Goal: Task Accomplishment & Management: Use online tool/utility

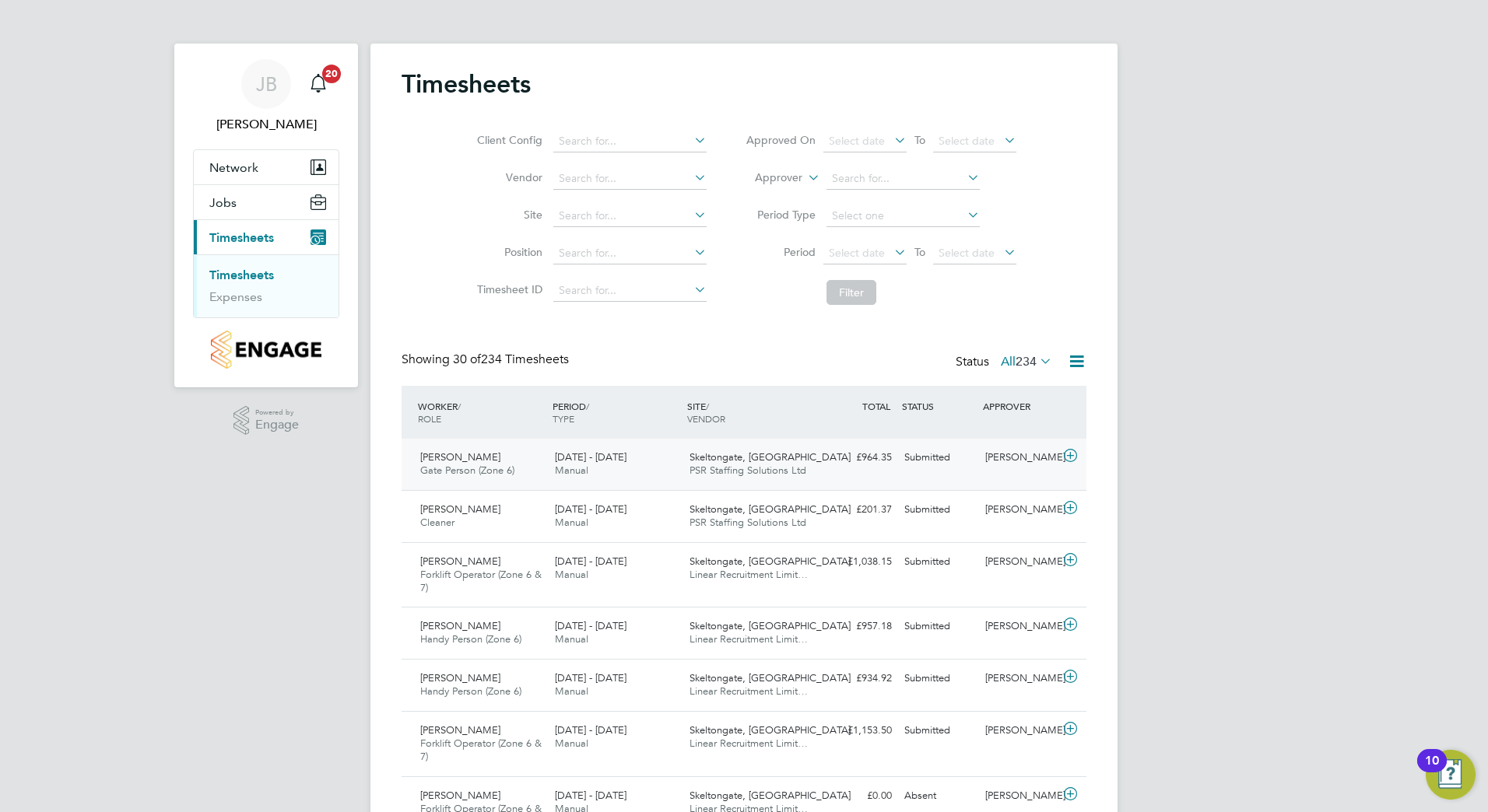
click at [635, 462] on div "18 - 24 Aug 2025 Manual" at bounding box center [616, 465] width 135 height 39
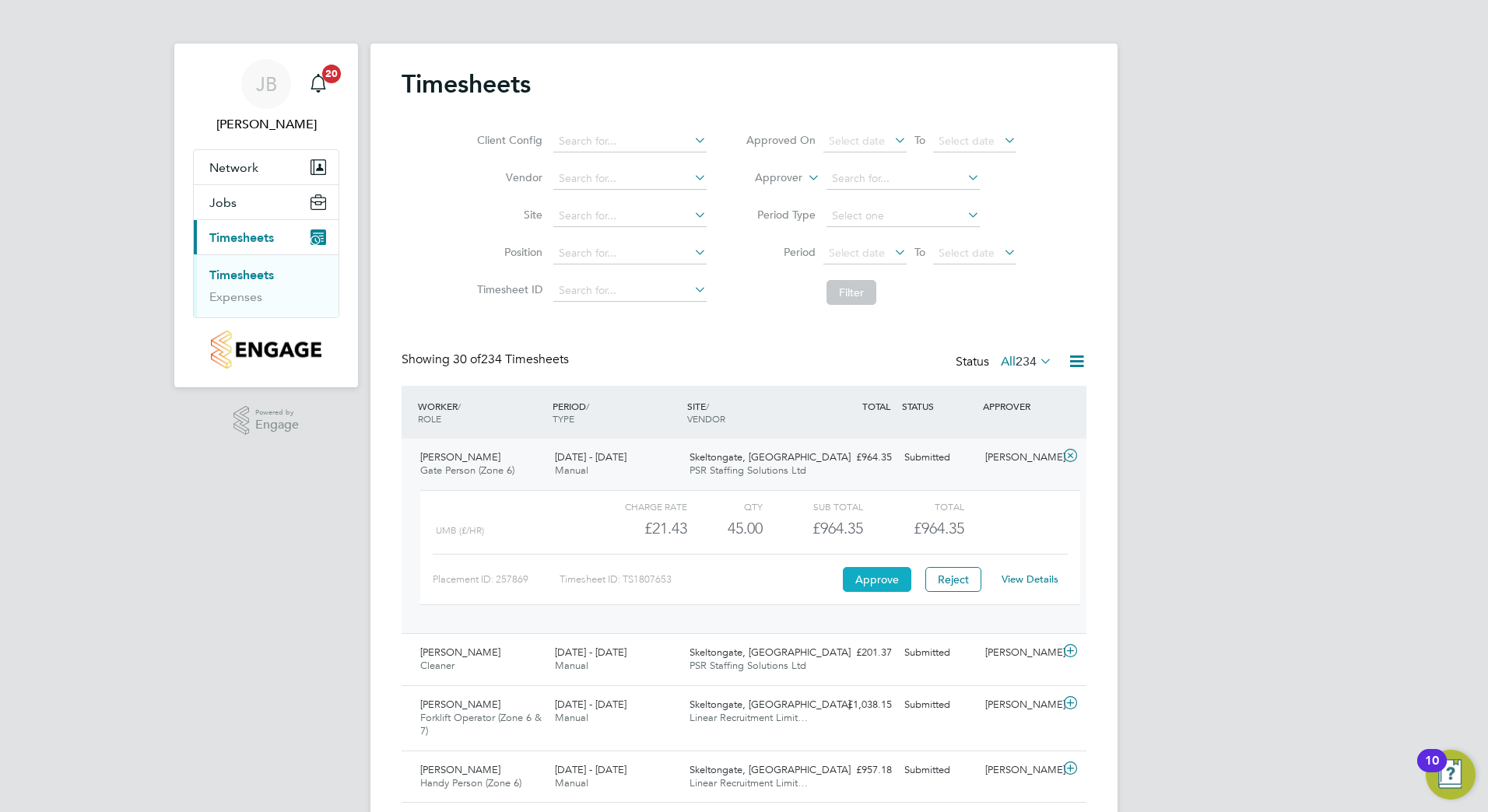
click at [861, 573] on button "Approve" at bounding box center [877, 579] width 68 height 25
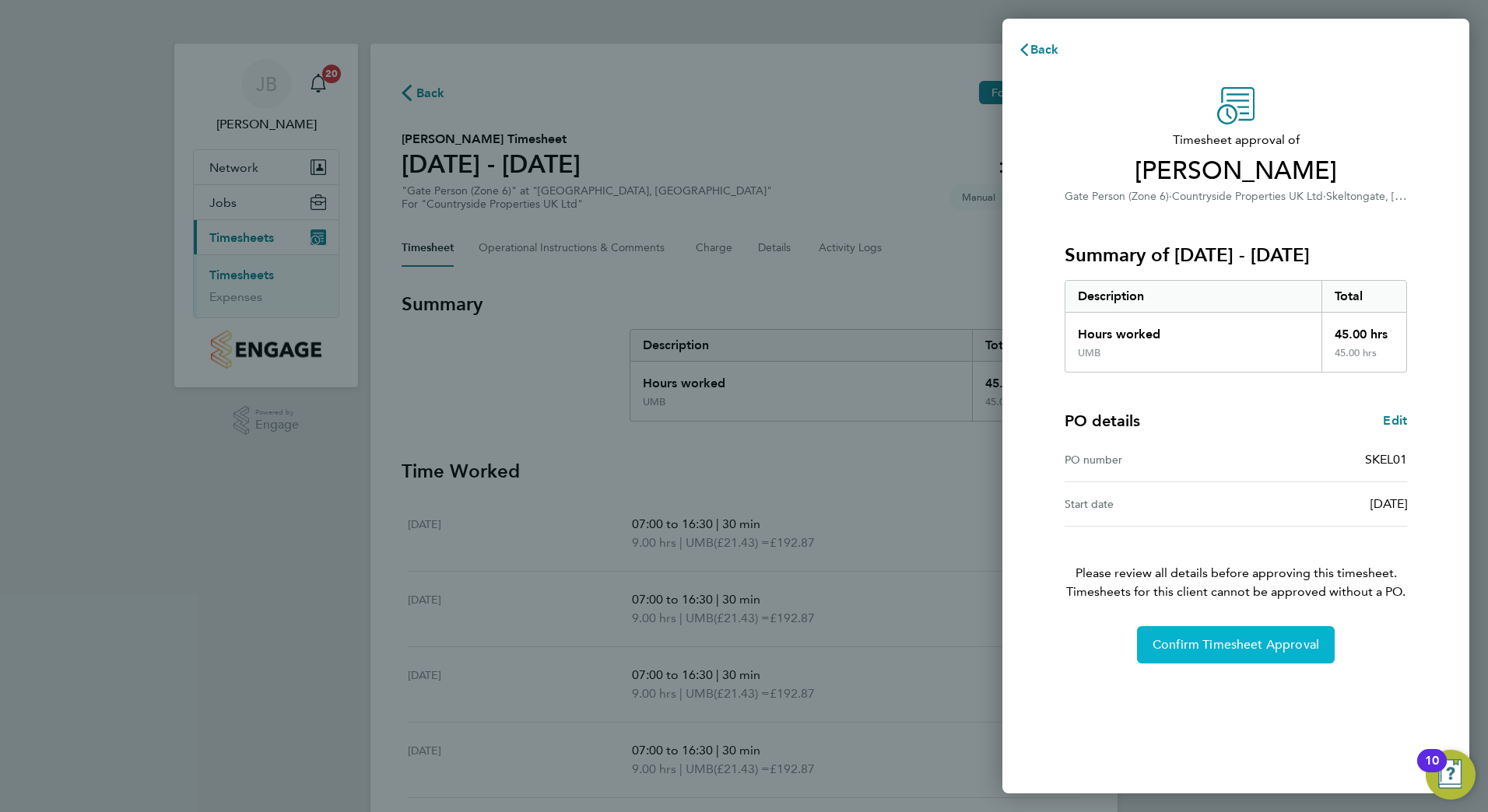
click at [1248, 641] on span "Confirm Timesheet Approval" at bounding box center [1235, 644] width 167 height 16
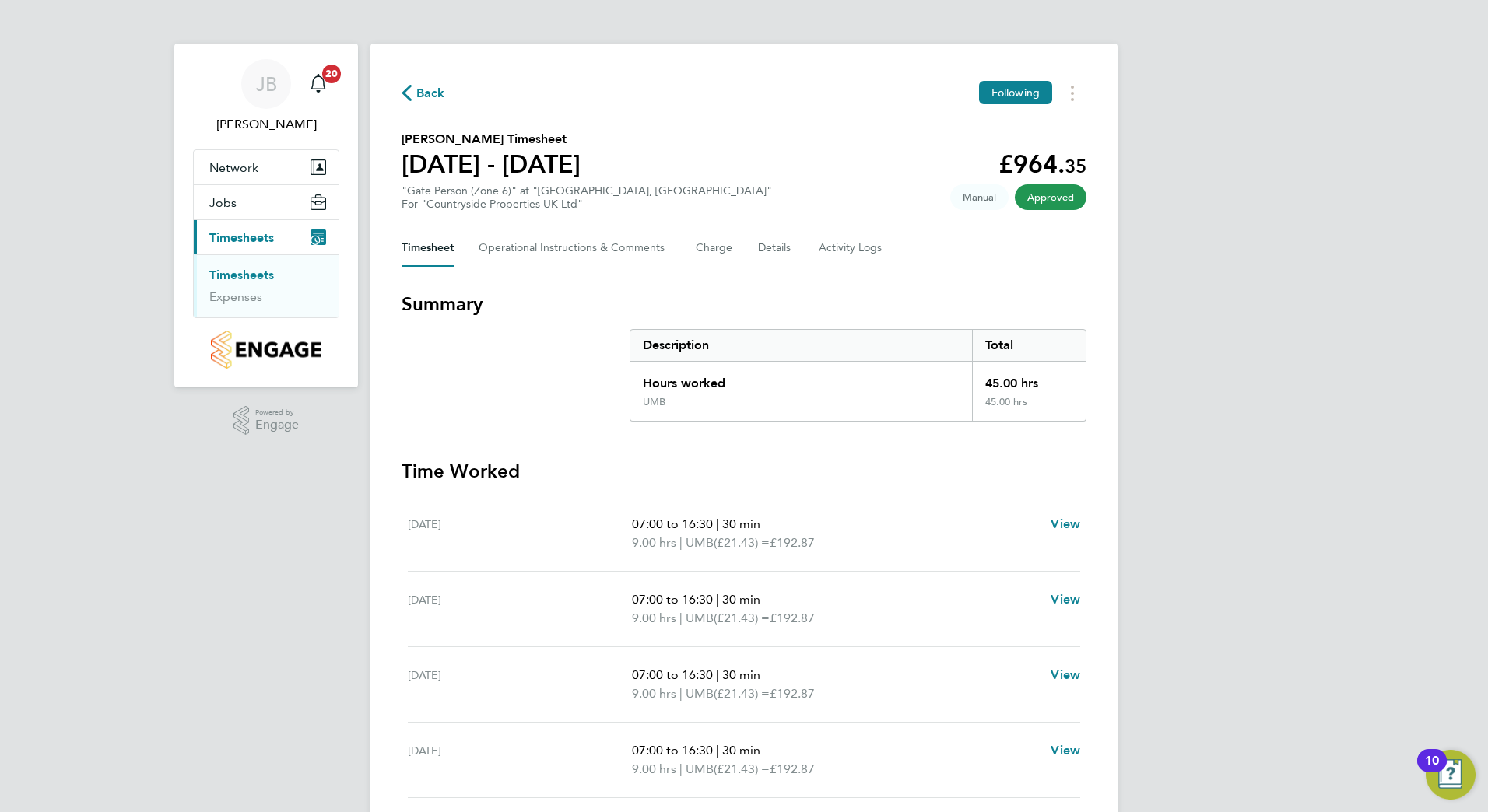
click at [253, 268] on link "Timesheets" at bounding box center [242, 275] width 65 height 15
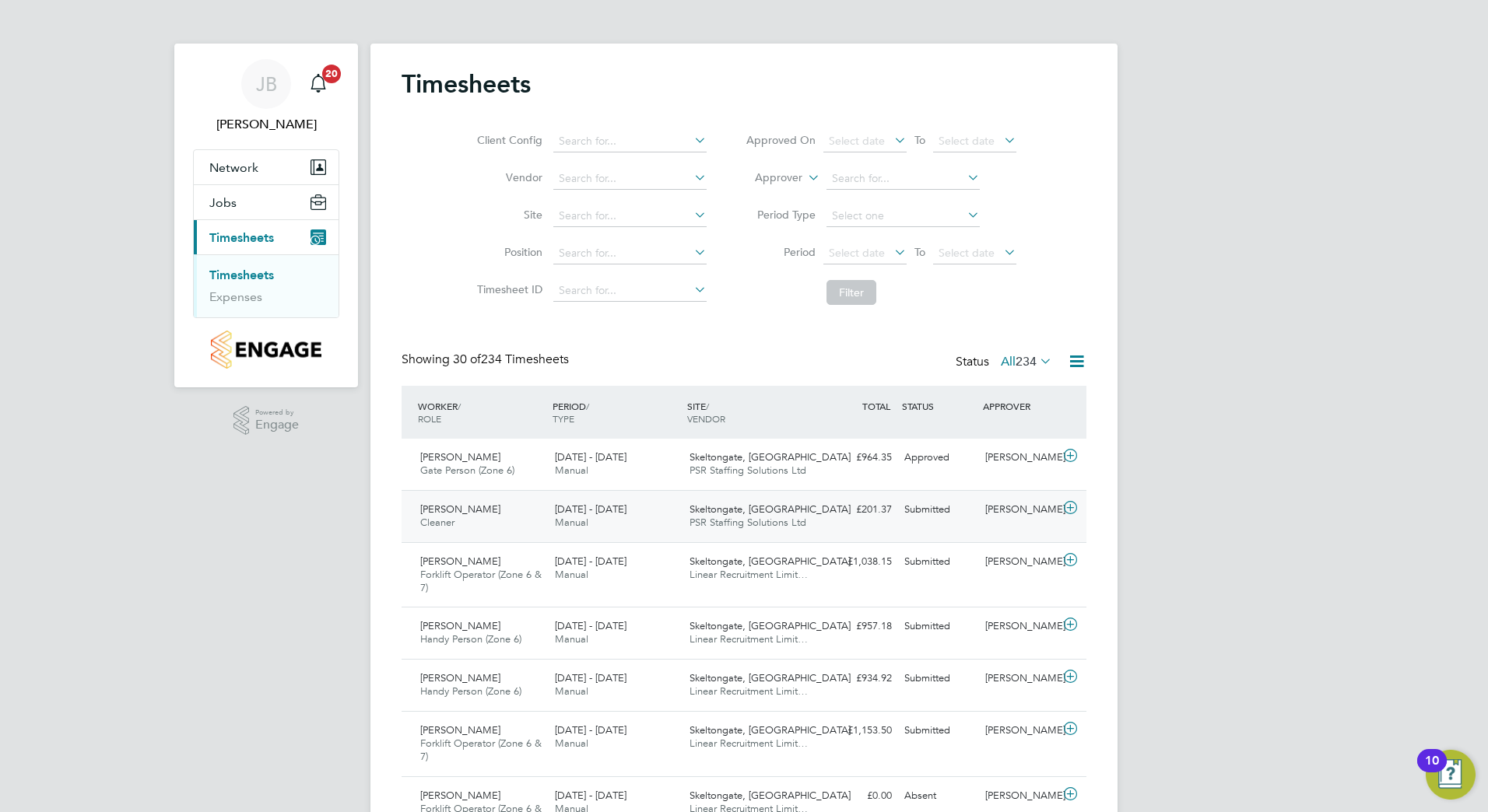
click at [738, 534] on div "Skeltongate, Leeds PSR Staffing Solutions Ltd" at bounding box center [750, 516] width 135 height 39
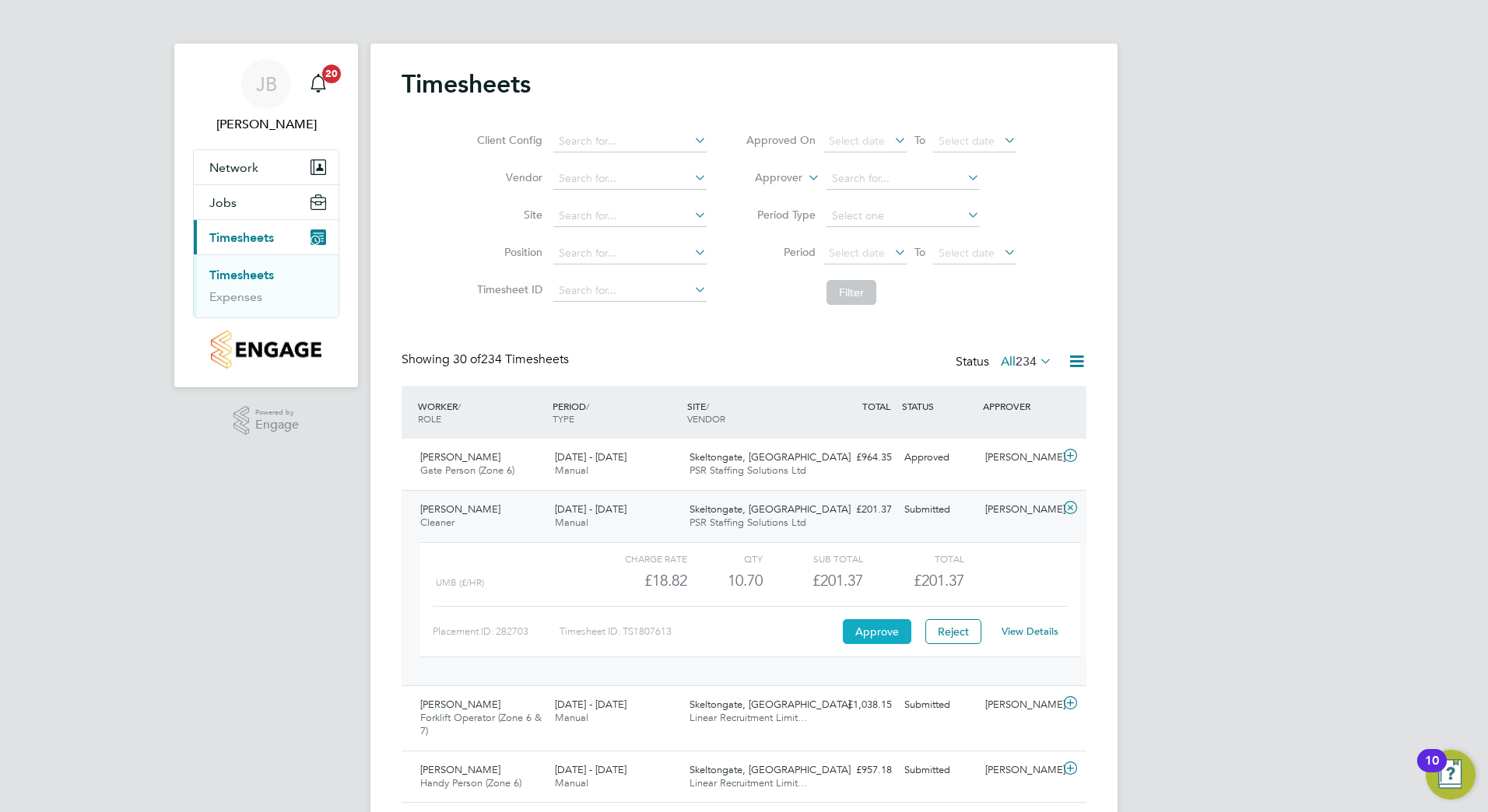
click at [867, 635] on button "Approve" at bounding box center [877, 631] width 68 height 25
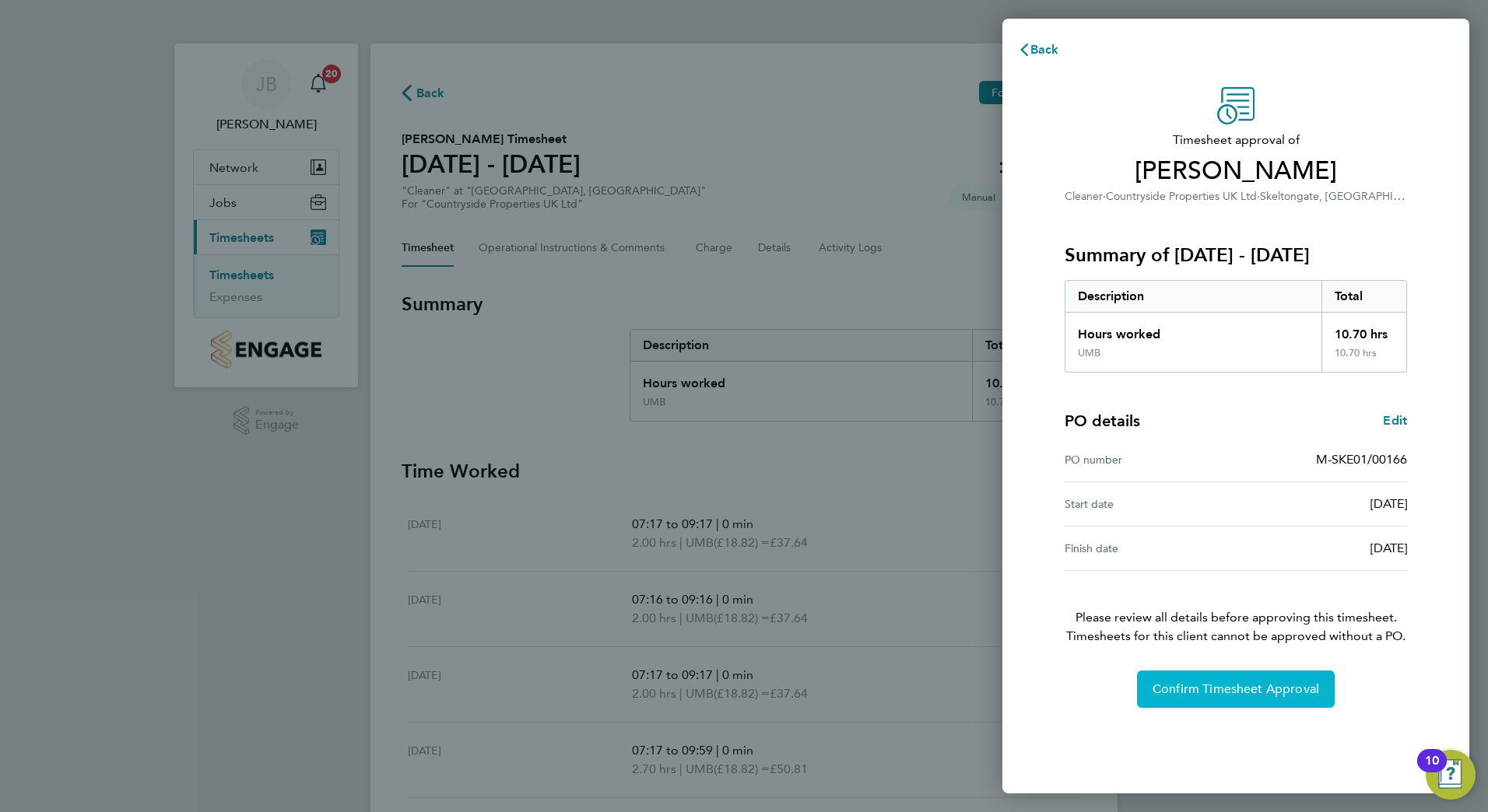
click at [1266, 697] on span "Confirm Timesheet Approval" at bounding box center [1235, 688] width 167 height 16
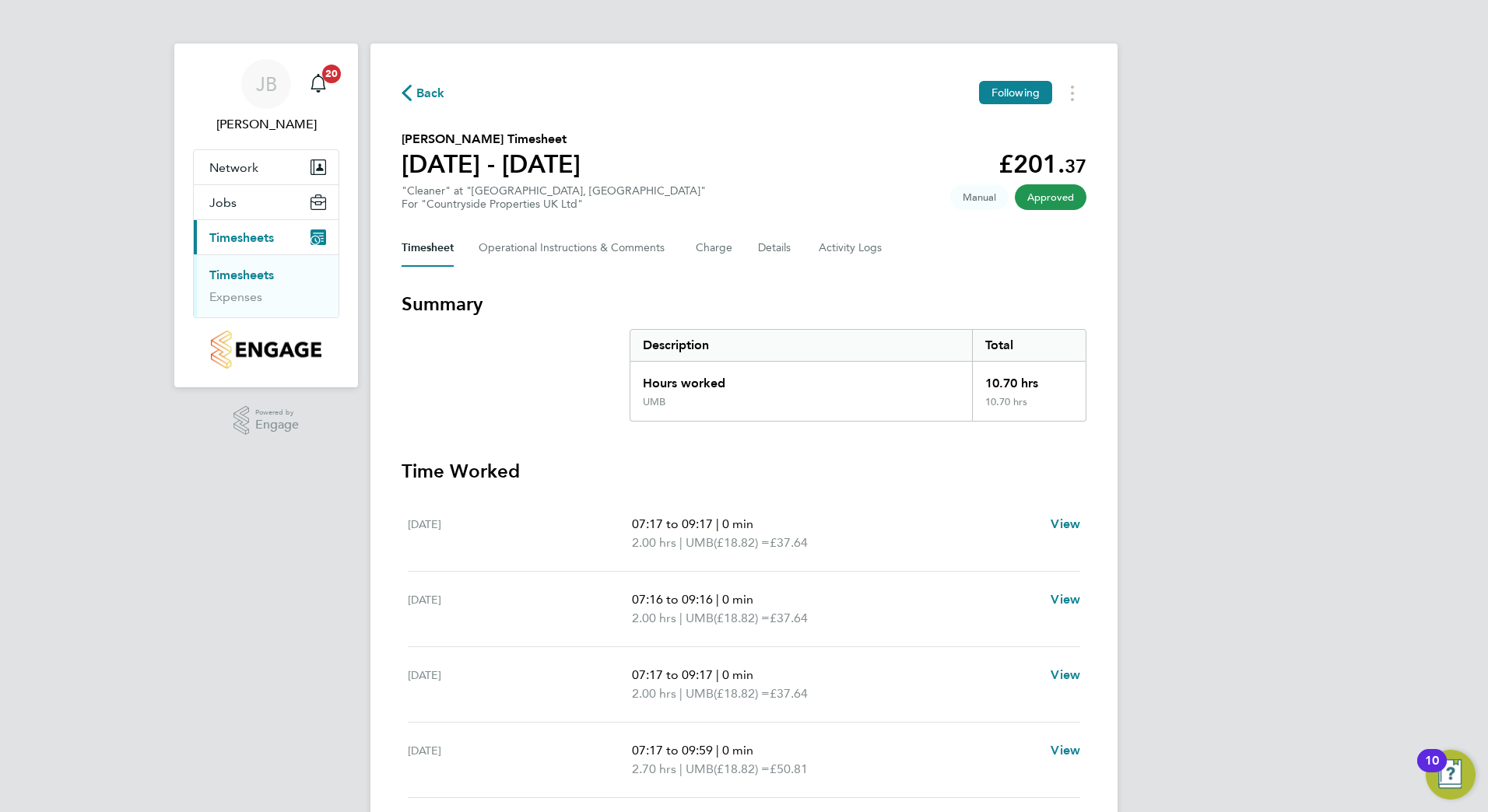
click at [251, 277] on link "Timesheets" at bounding box center [242, 275] width 65 height 15
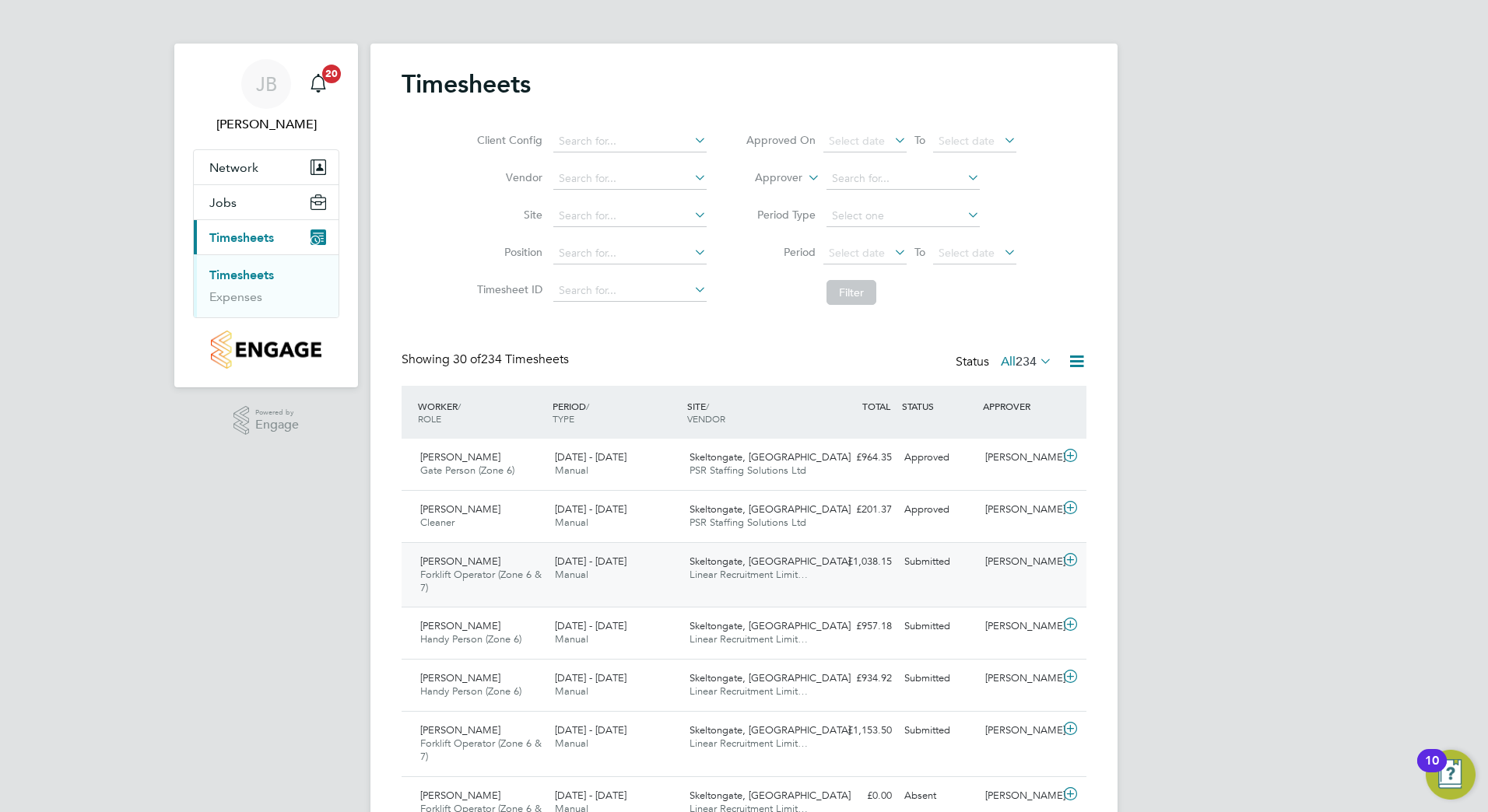
click at [531, 559] on div "Mark Harris Forklift Operator (Zone 6 & 7) 18 - 24 Aug 2025" at bounding box center [481, 575] width 135 height 53
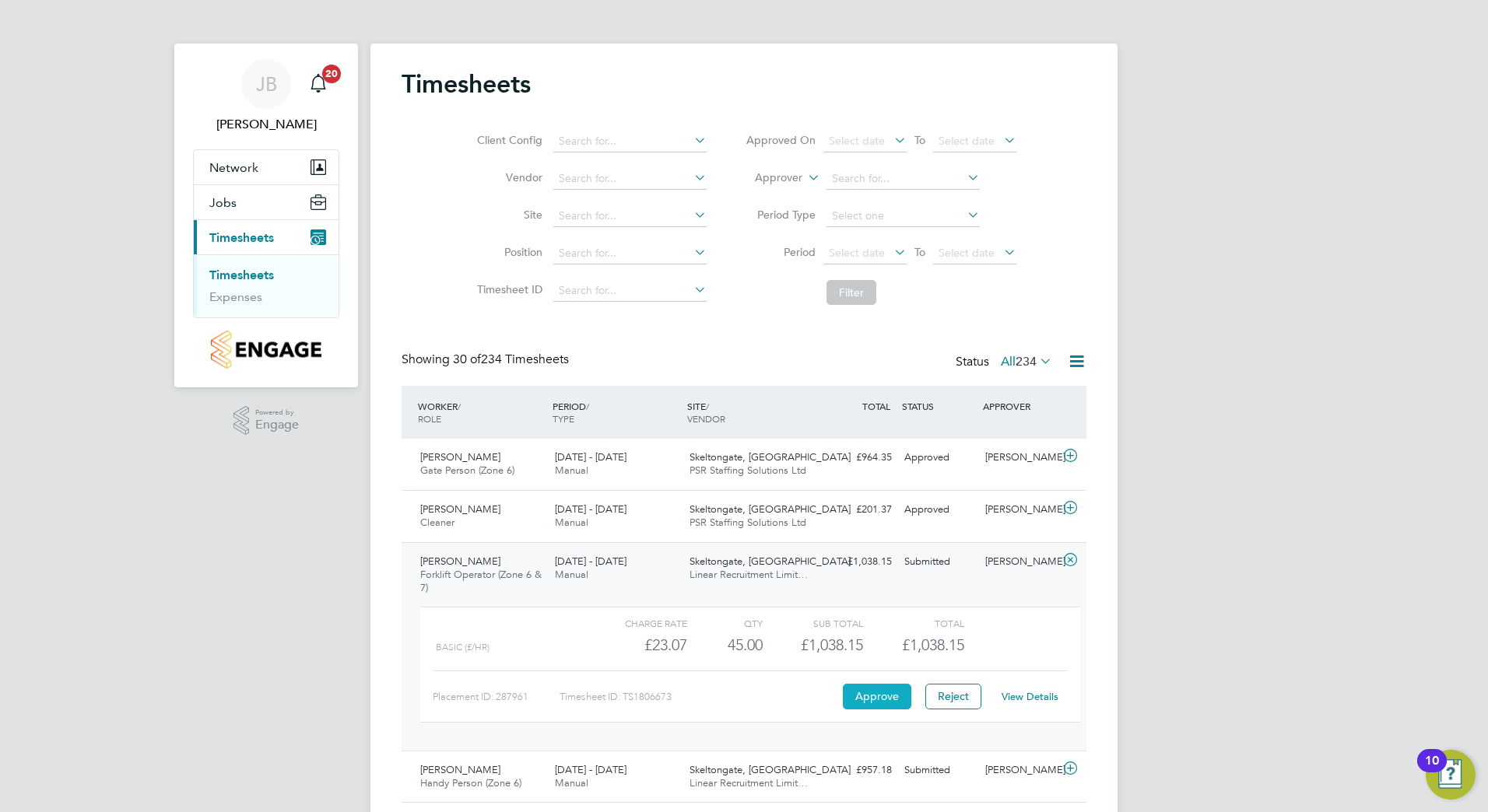
click at [875, 696] on button "Approve" at bounding box center [877, 696] width 68 height 25
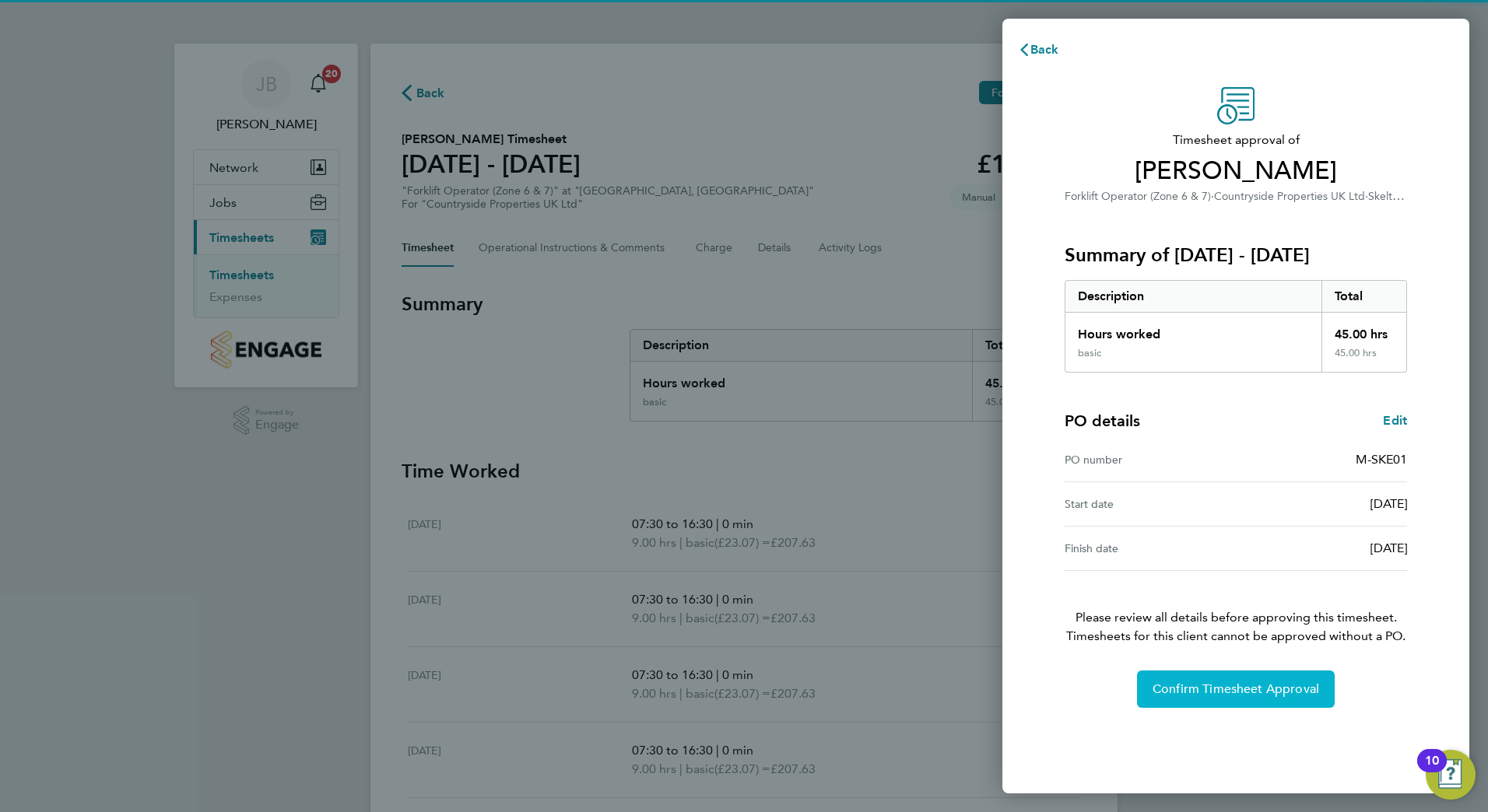
click at [1226, 689] on span "Confirm Timesheet Approval" at bounding box center [1235, 688] width 167 height 16
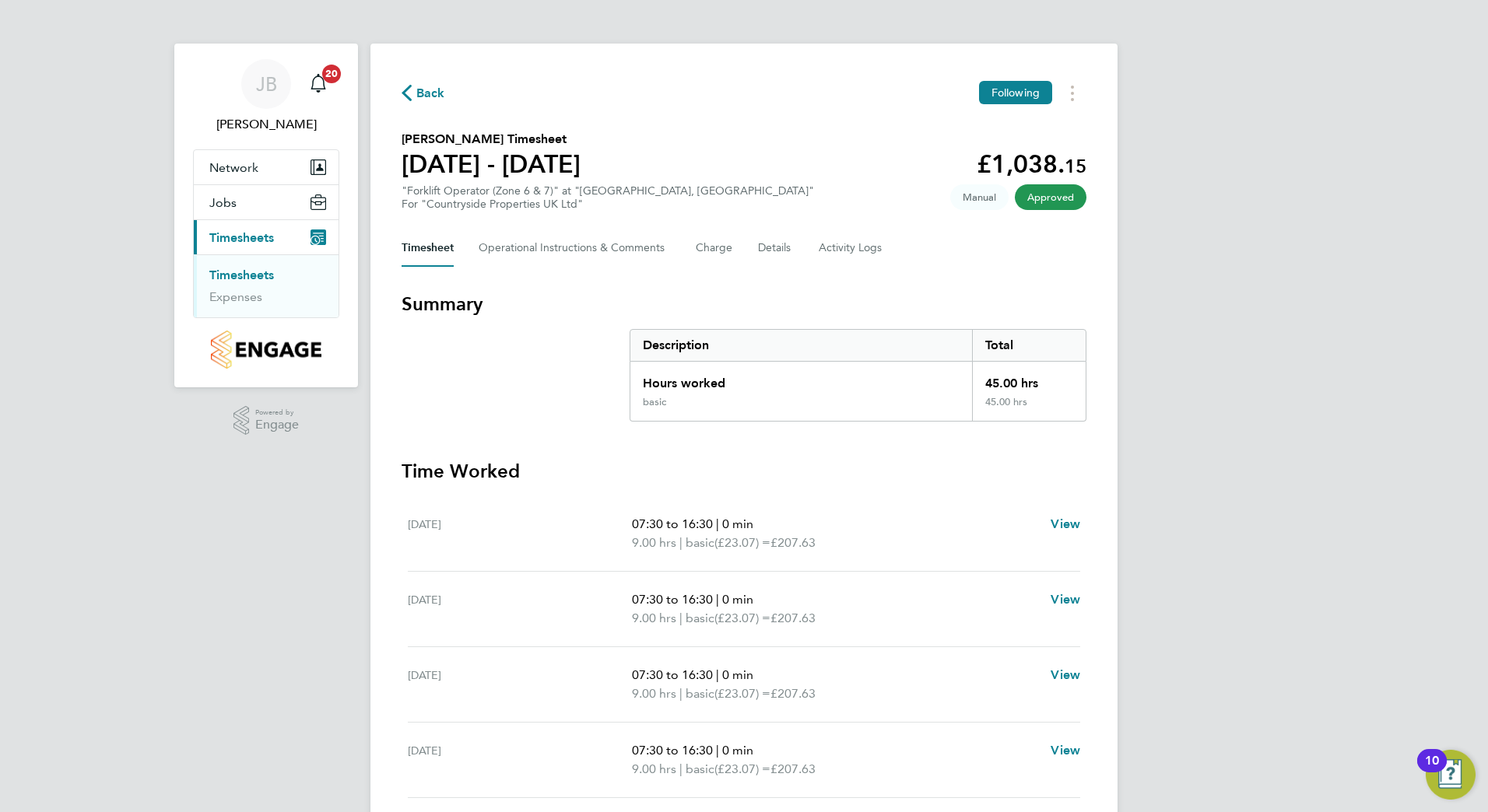
click at [234, 274] on link "Timesheets" at bounding box center [242, 275] width 65 height 15
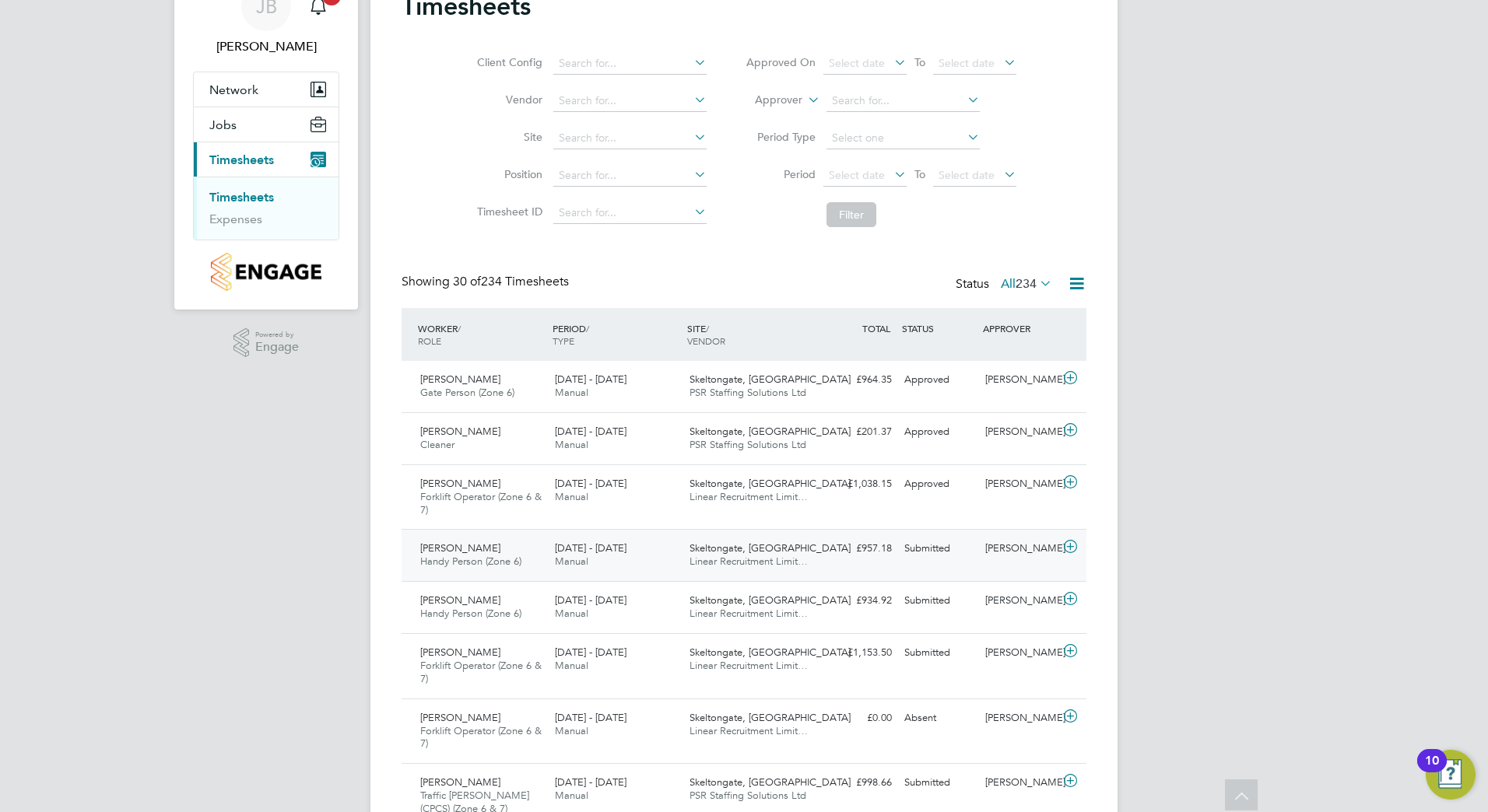
click at [649, 564] on div "18 - 24 Aug 2025 Manual" at bounding box center [616, 556] width 135 height 39
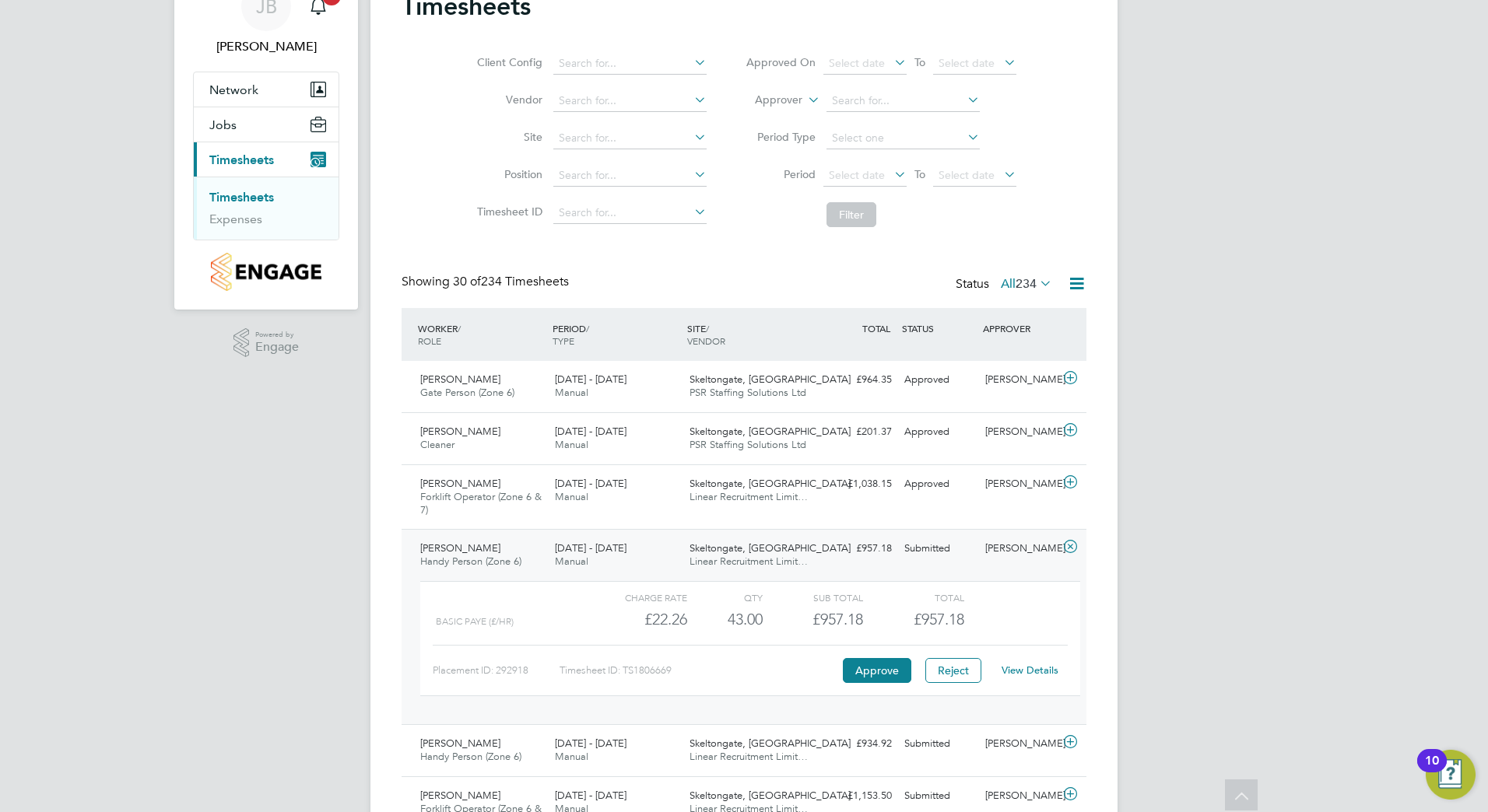
click at [869, 693] on div "Charge rate QTY Sub Total Total BASIC PAYE (£/HR) £22.26 43 43.00 43 £957.18 £9…" at bounding box center [750, 639] width 660 height 115
click at [873, 671] on button "Approve" at bounding box center [877, 670] width 68 height 25
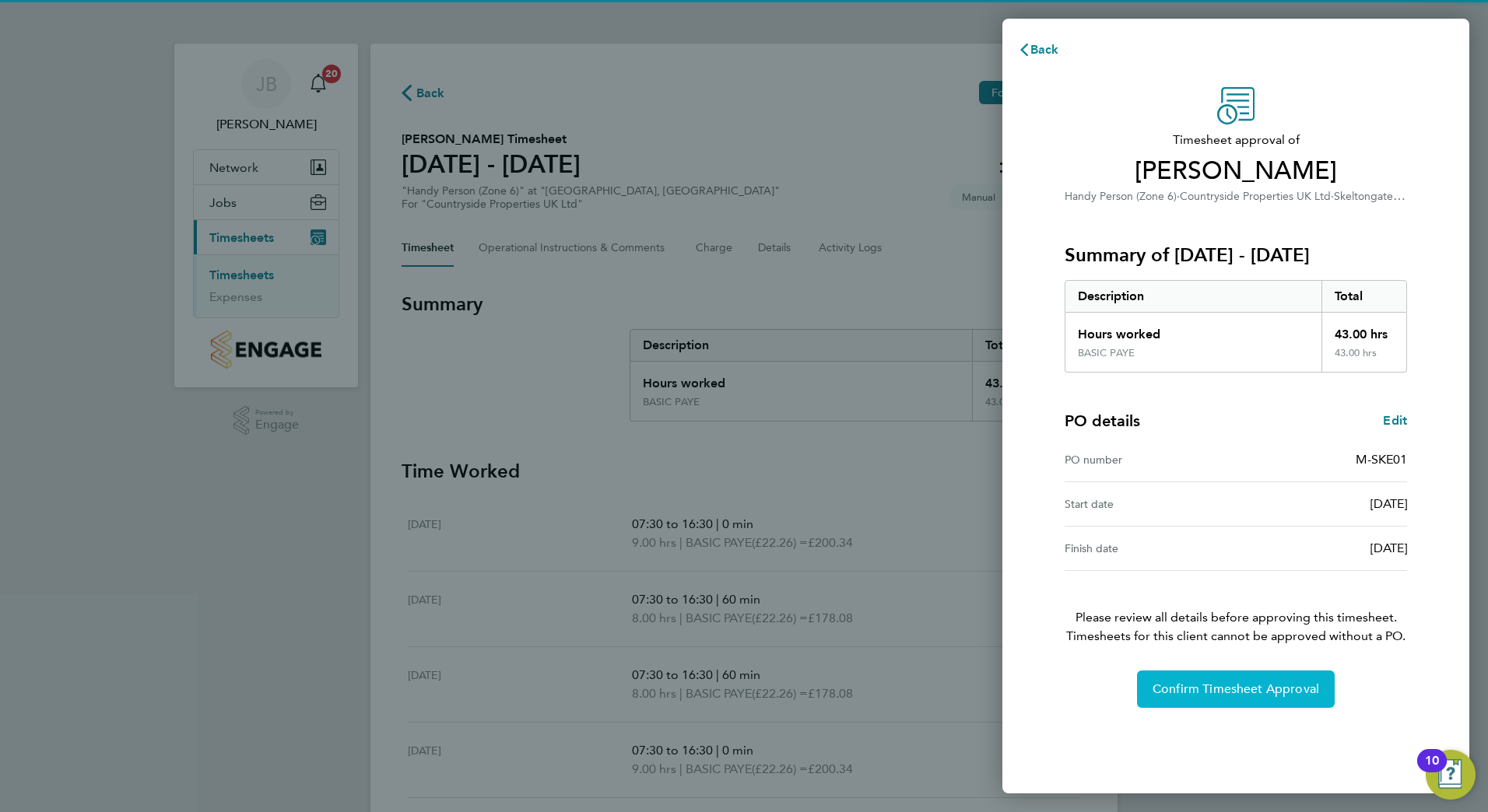
click at [1185, 674] on button "Confirm Timesheet Approval" at bounding box center [1235, 689] width 197 height 38
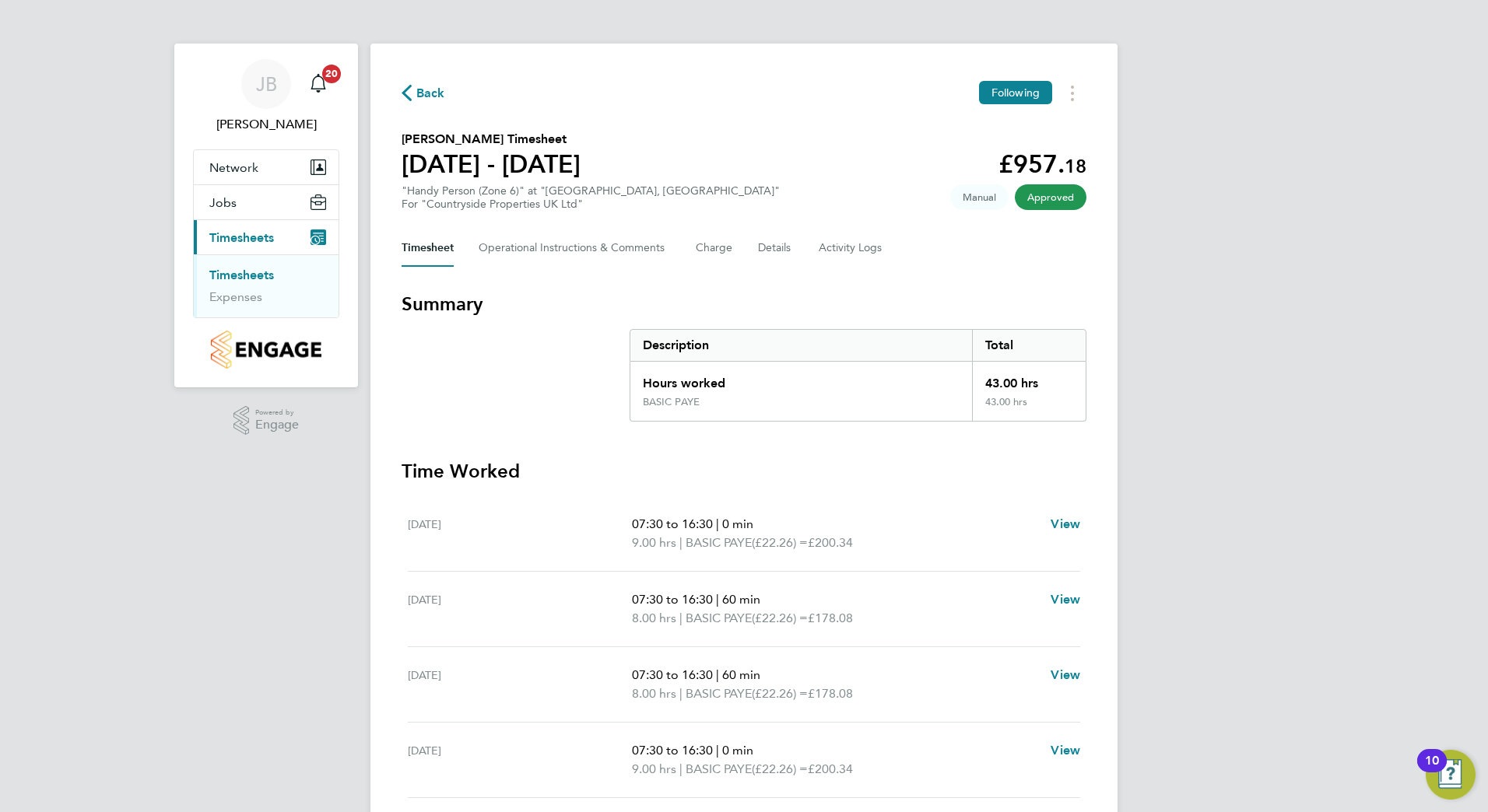
click at [253, 270] on link "Timesheets" at bounding box center [242, 275] width 65 height 15
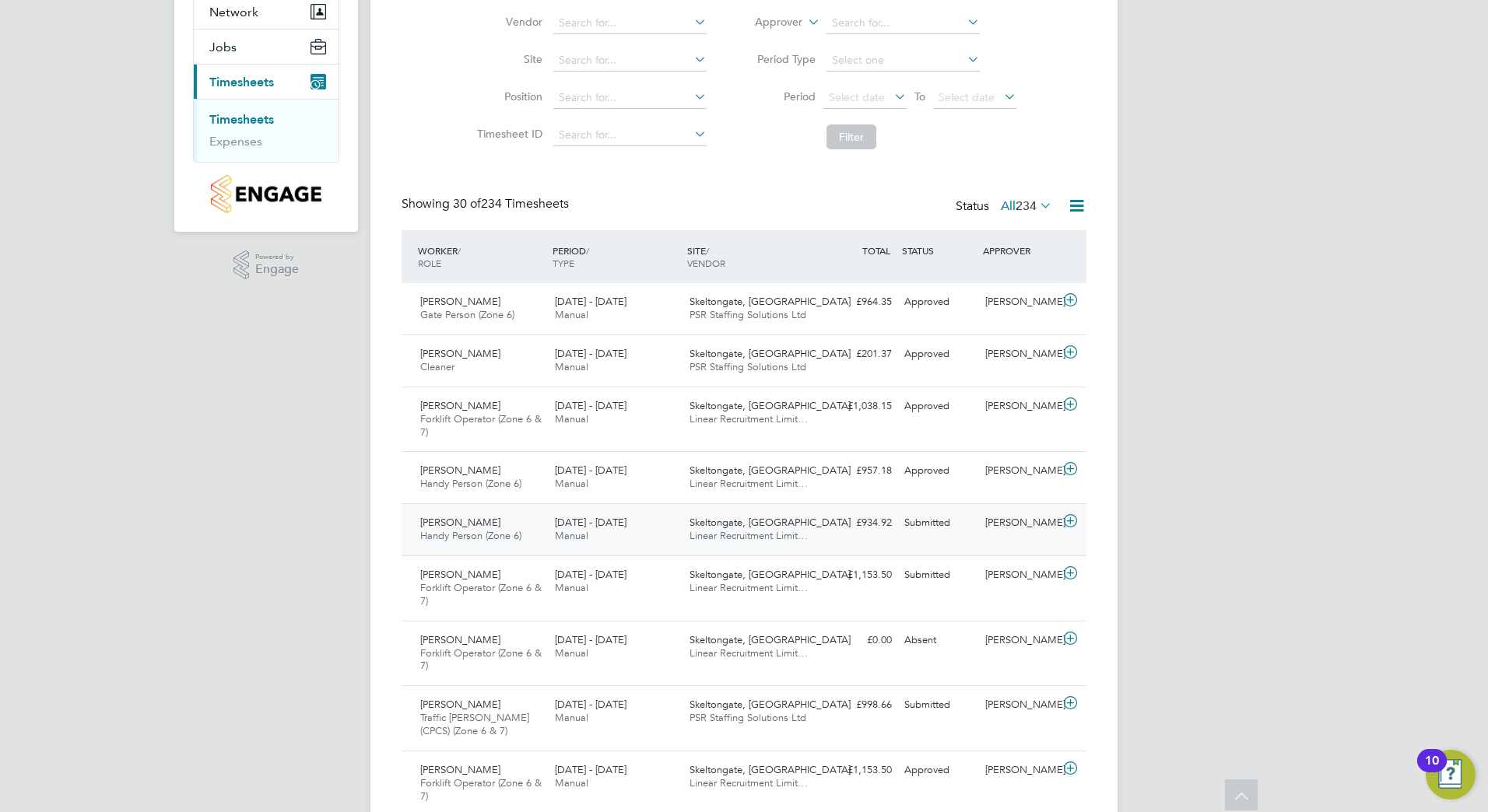
click at [598, 522] on span "[DATE] - [DATE]" at bounding box center [591, 523] width 72 height 13
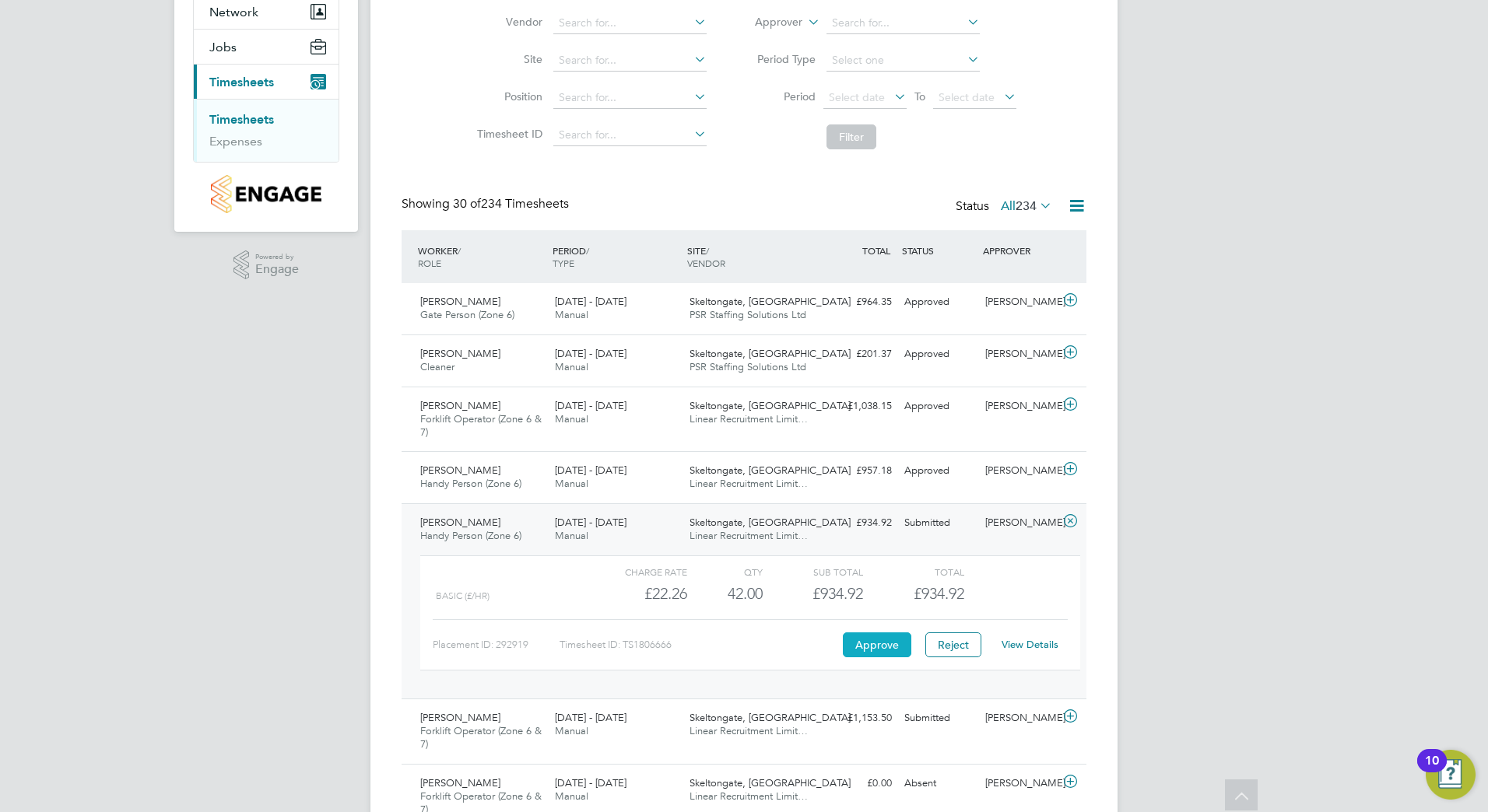
click at [871, 643] on button "Approve" at bounding box center [877, 644] width 68 height 25
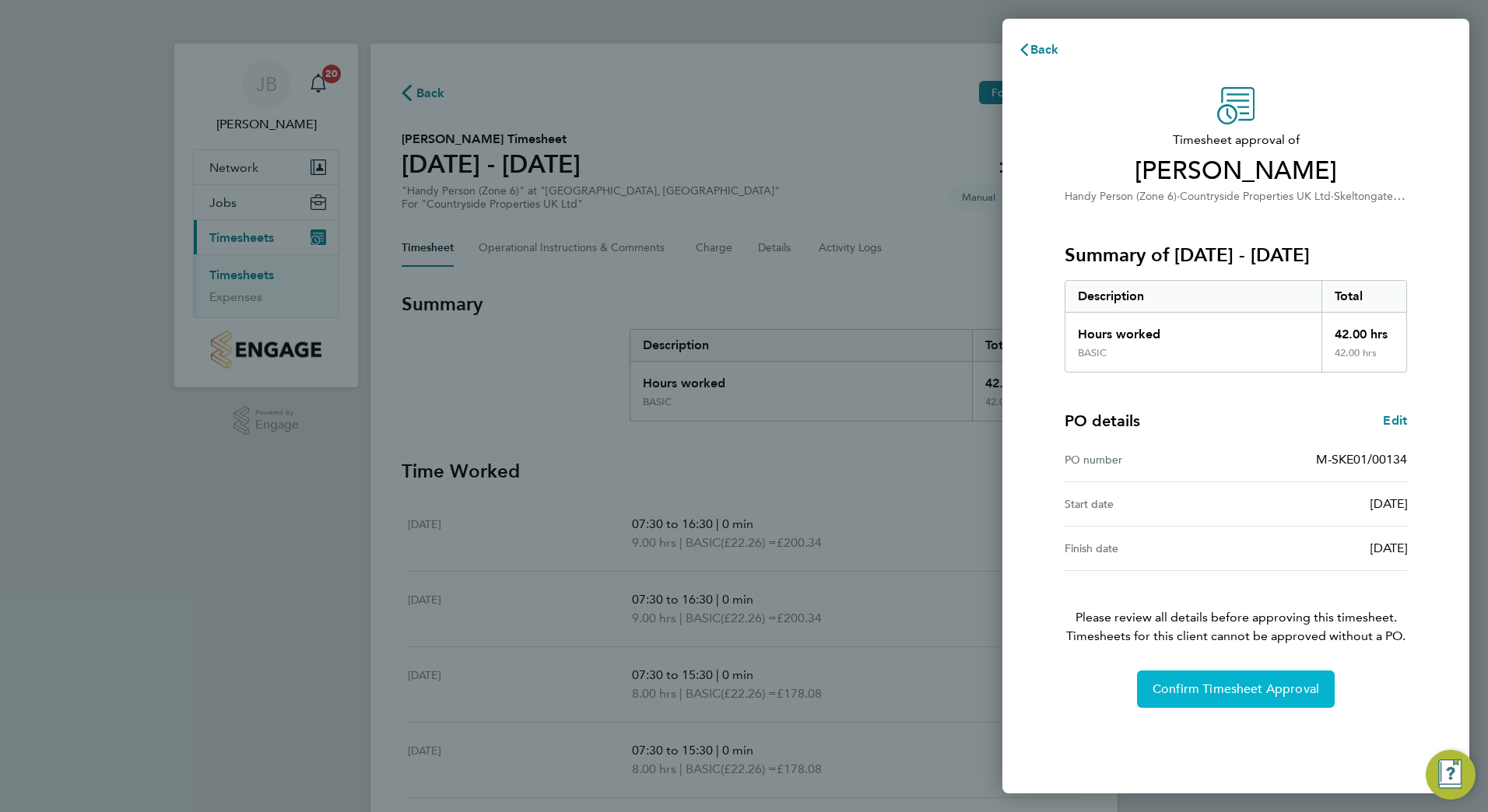
click at [1151, 678] on button "Confirm Timesheet Approval" at bounding box center [1235, 689] width 197 height 38
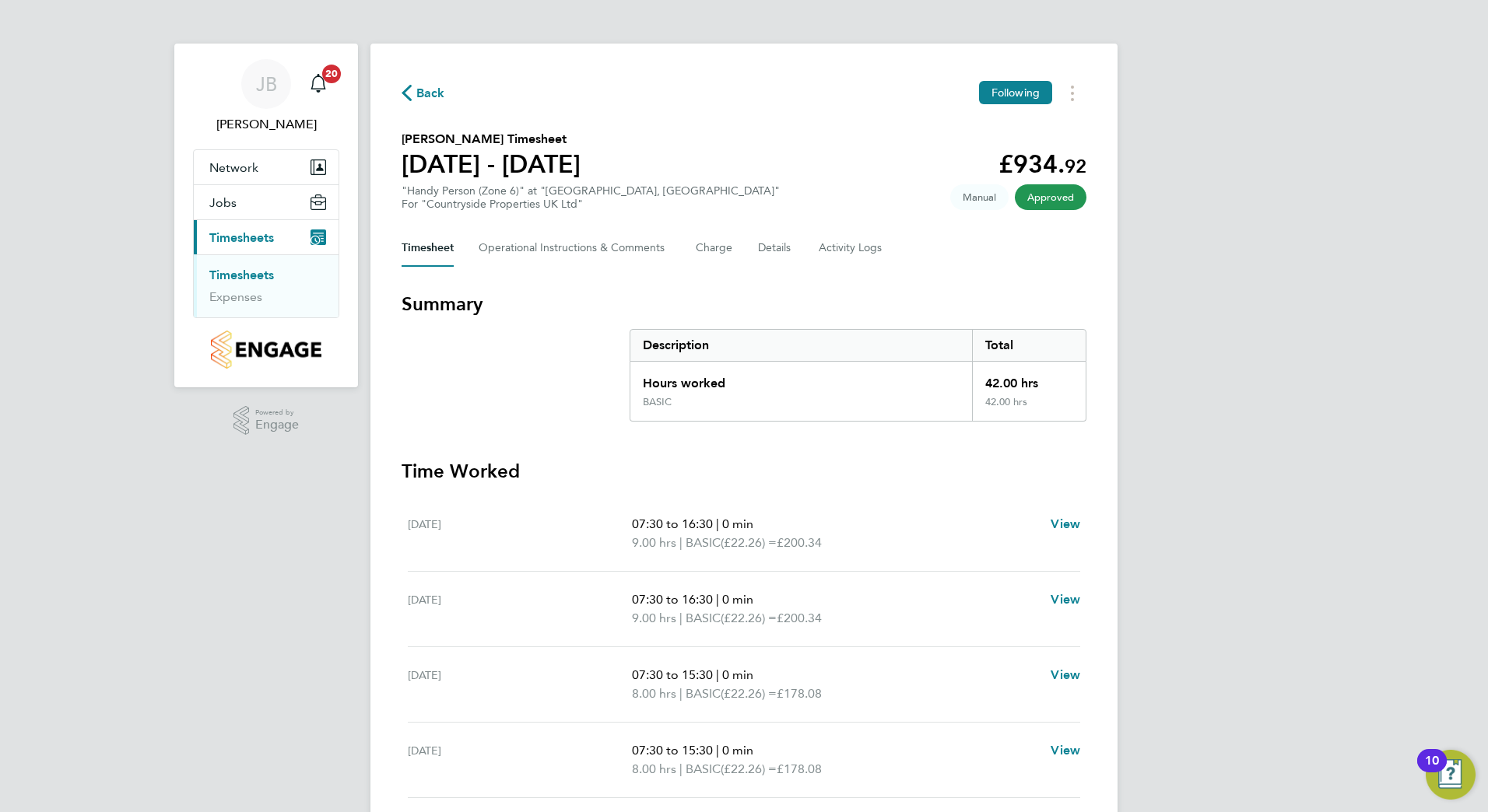
click at [221, 282] on link "Timesheets" at bounding box center [242, 275] width 65 height 15
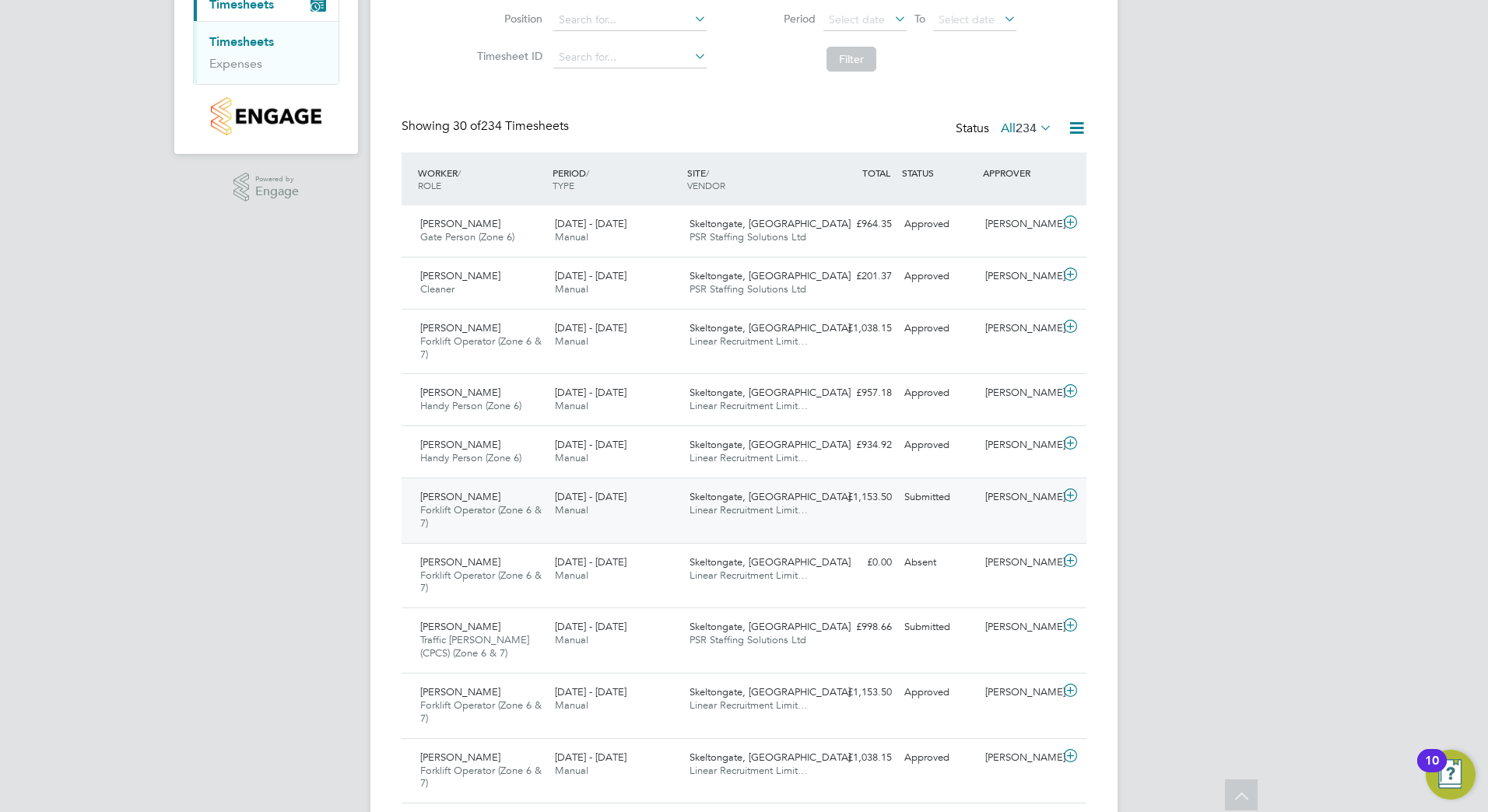
click at [570, 500] on span "[DATE] - [DATE]" at bounding box center [591, 497] width 72 height 13
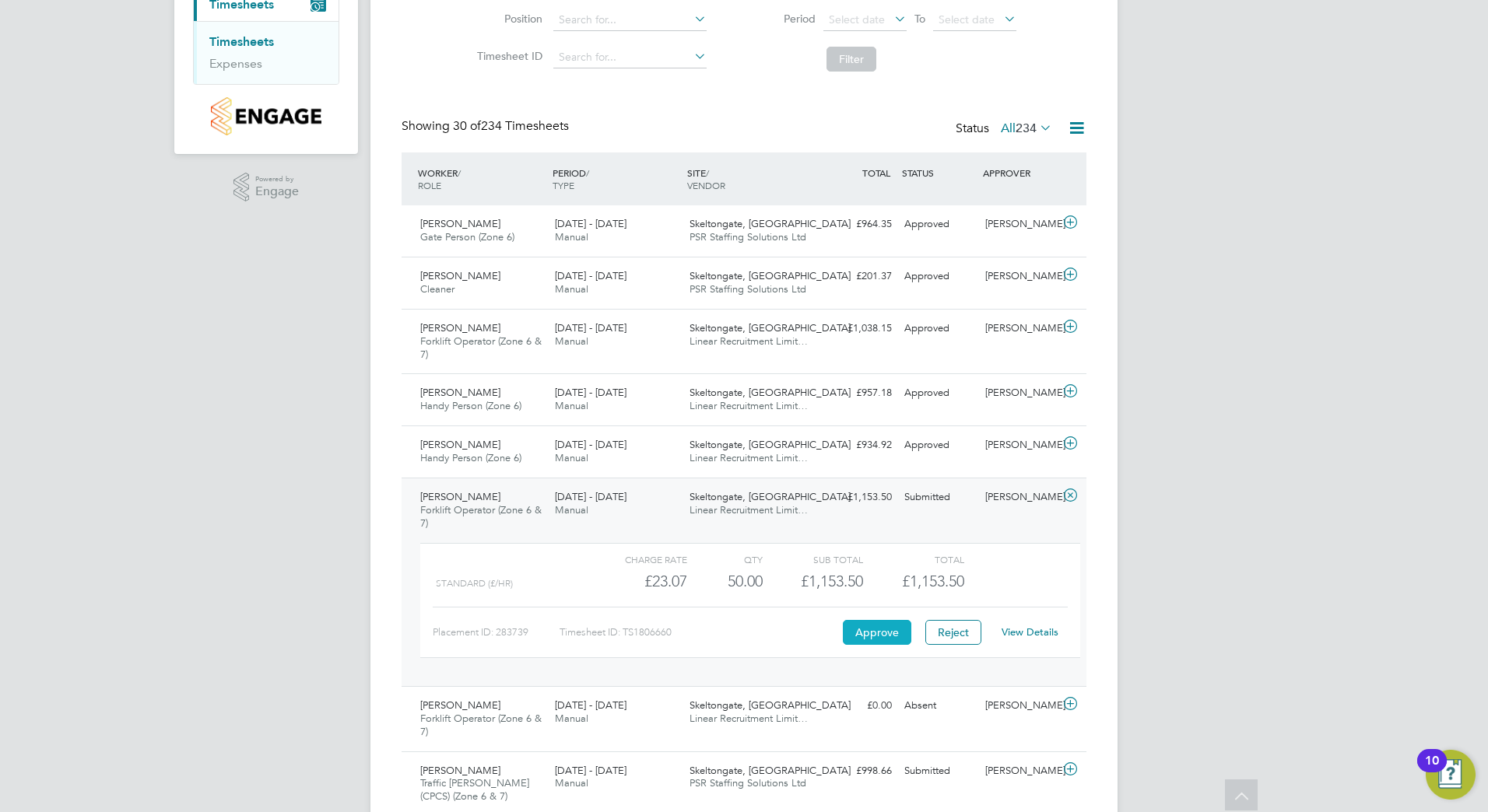
click at [881, 638] on button "Approve" at bounding box center [877, 632] width 68 height 25
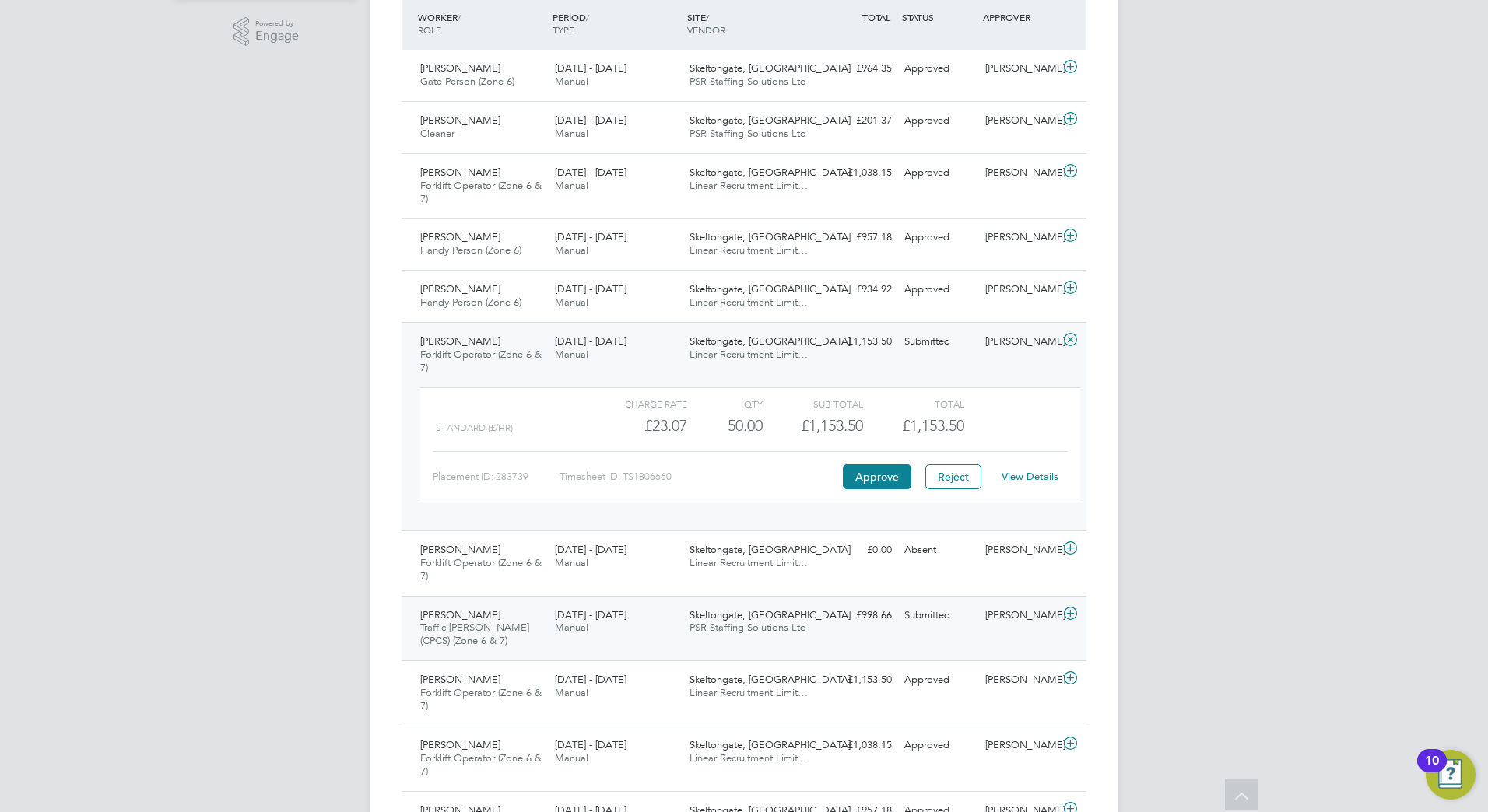
click at [809, 617] on div "Skeltongate, Leeds PSR Staffing Solutions Ltd" at bounding box center [750, 622] width 135 height 39
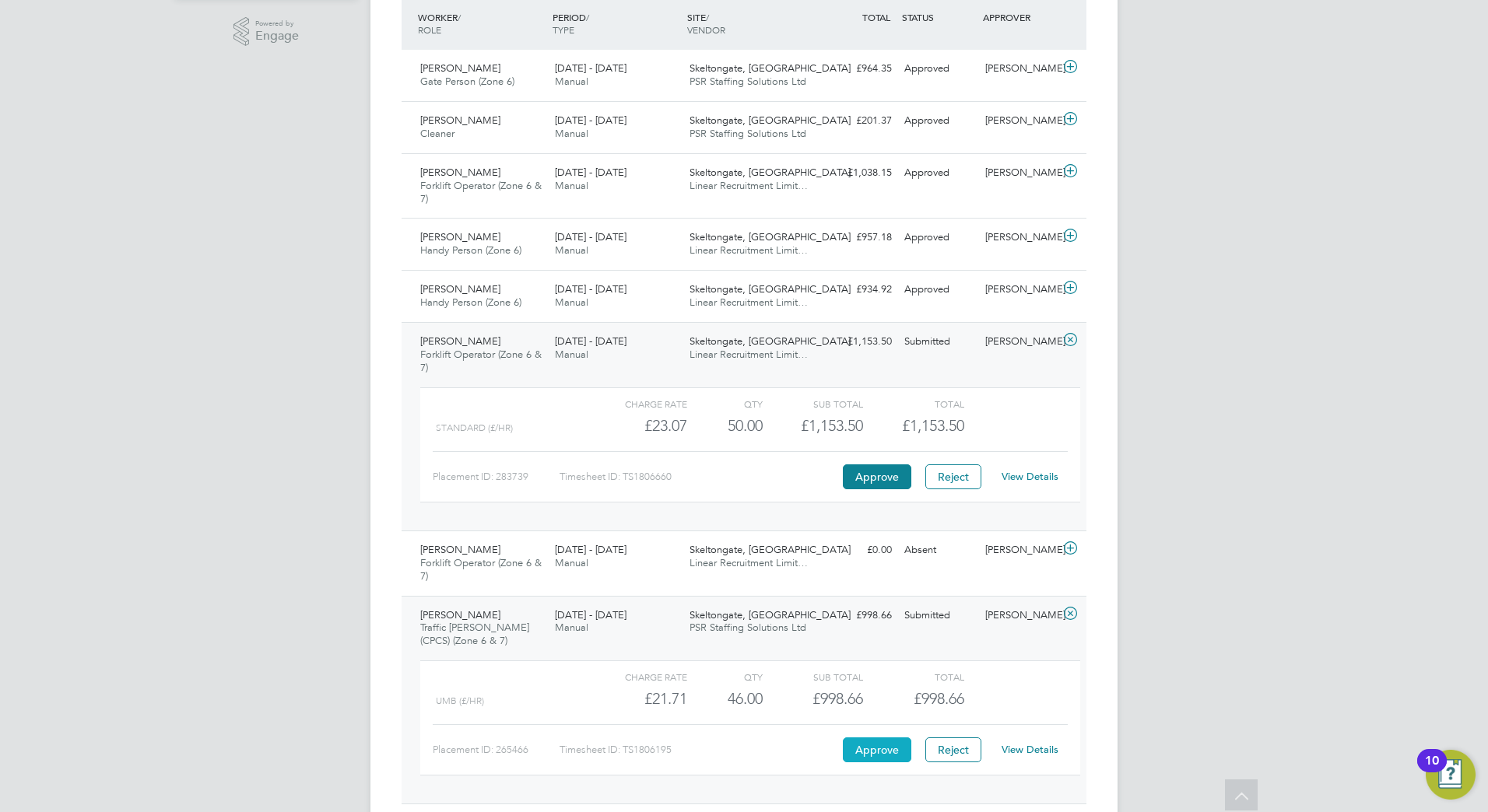
click at [877, 739] on button "Approve" at bounding box center [877, 749] width 68 height 25
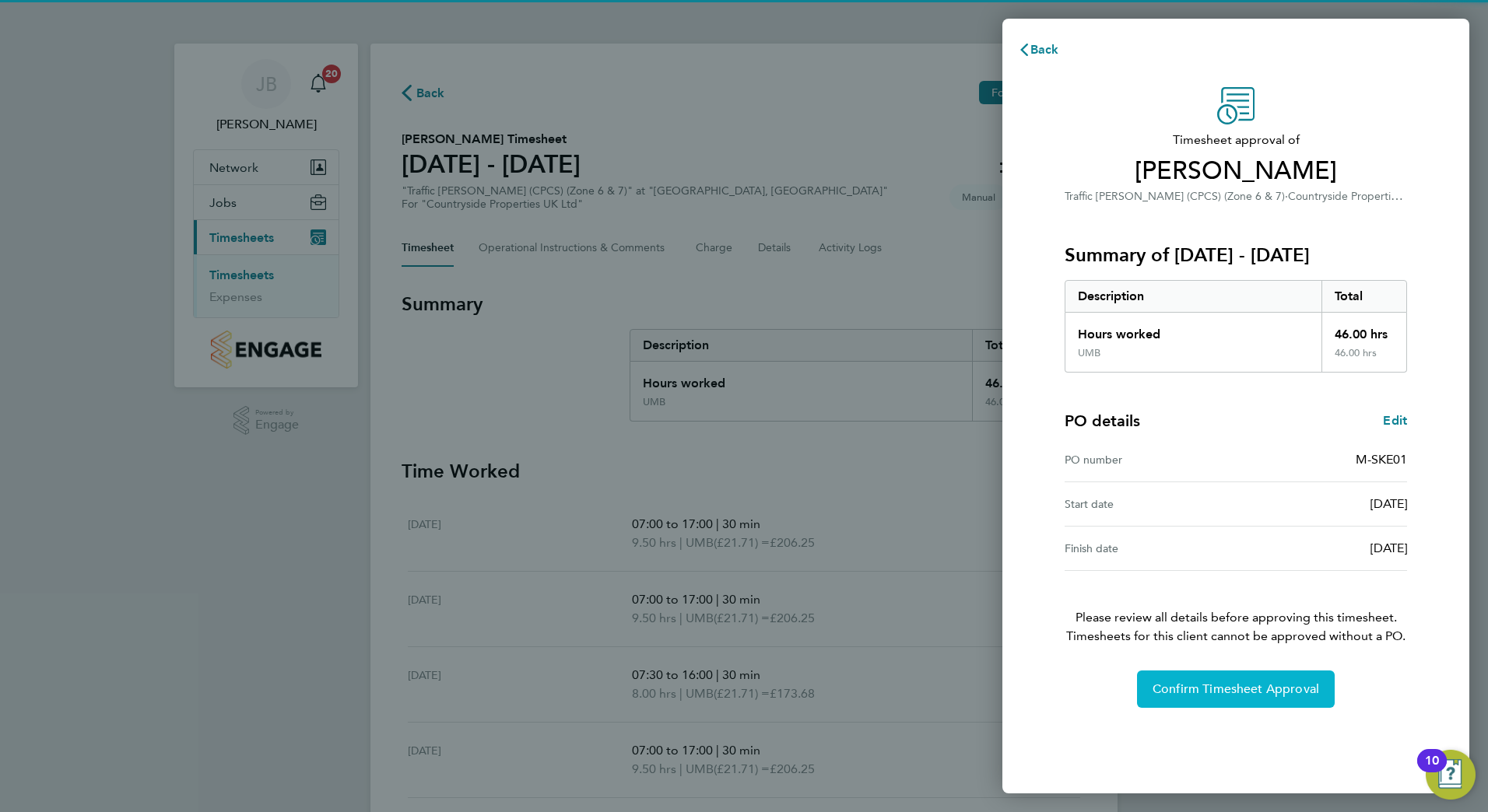
click at [1181, 686] on span "Confirm Timesheet Approval" at bounding box center [1235, 688] width 167 height 16
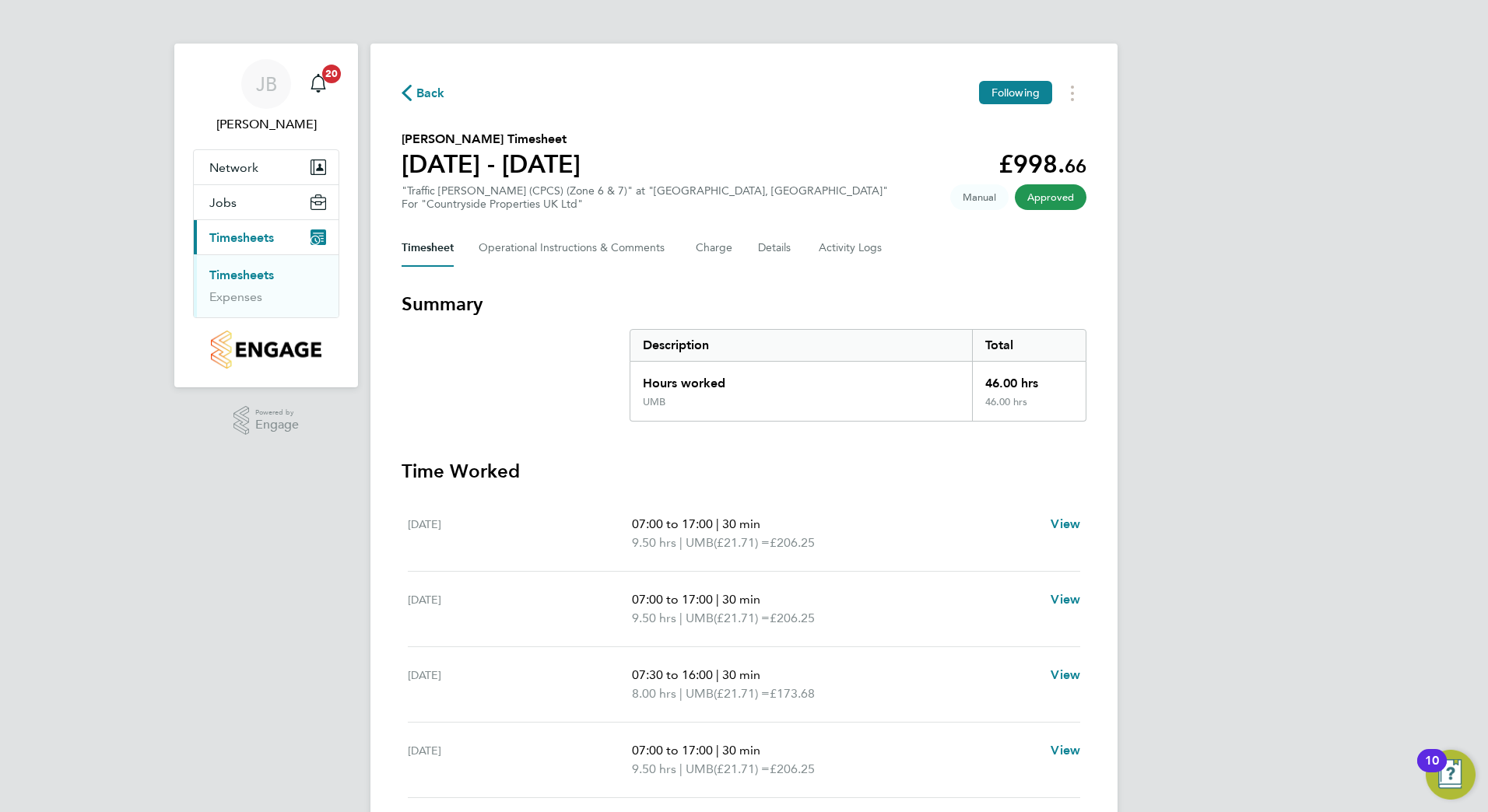
click at [266, 268] on link "Timesheets" at bounding box center [242, 275] width 65 height 15
